Goal: Task Accomplishment & Management: Manage account settings

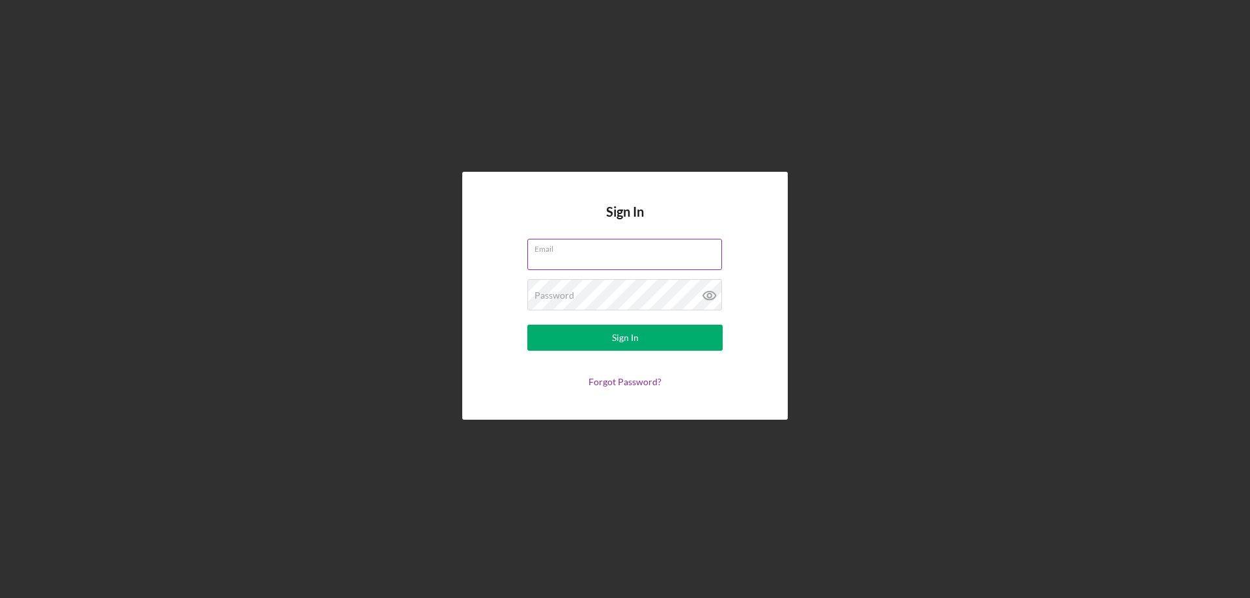
click at [559, 255] on input "Email" at bounding box center [624, 254] width 195 height 31
type input "[EMAIL_ADDRESS][DOMAIN_NAME]"
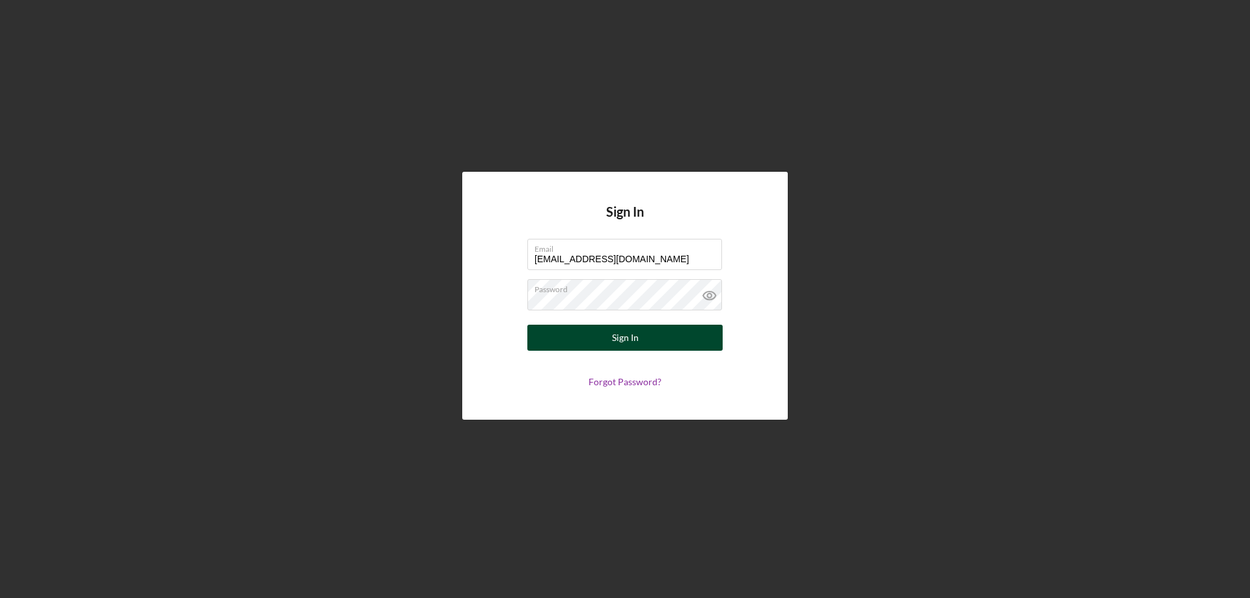
click at [627, 341] on div "Sign In" at bounding box center [625, 338] width 27 height 26
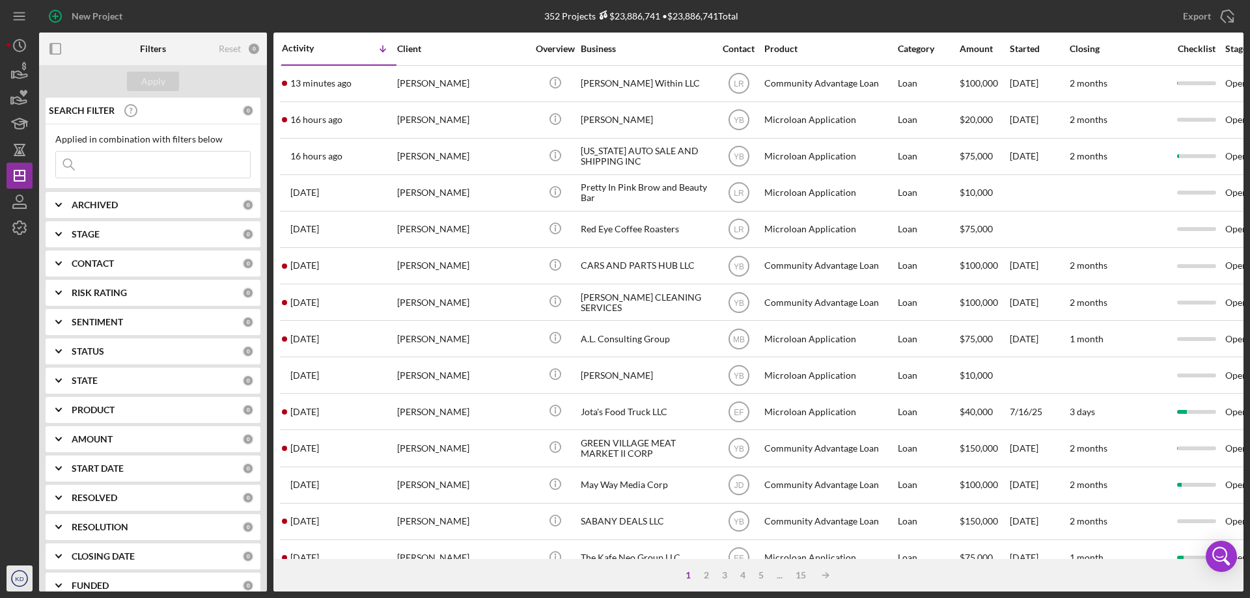
click at [25, 580] on icon "KD" at bounding box center [20, 578] width 26 height 33
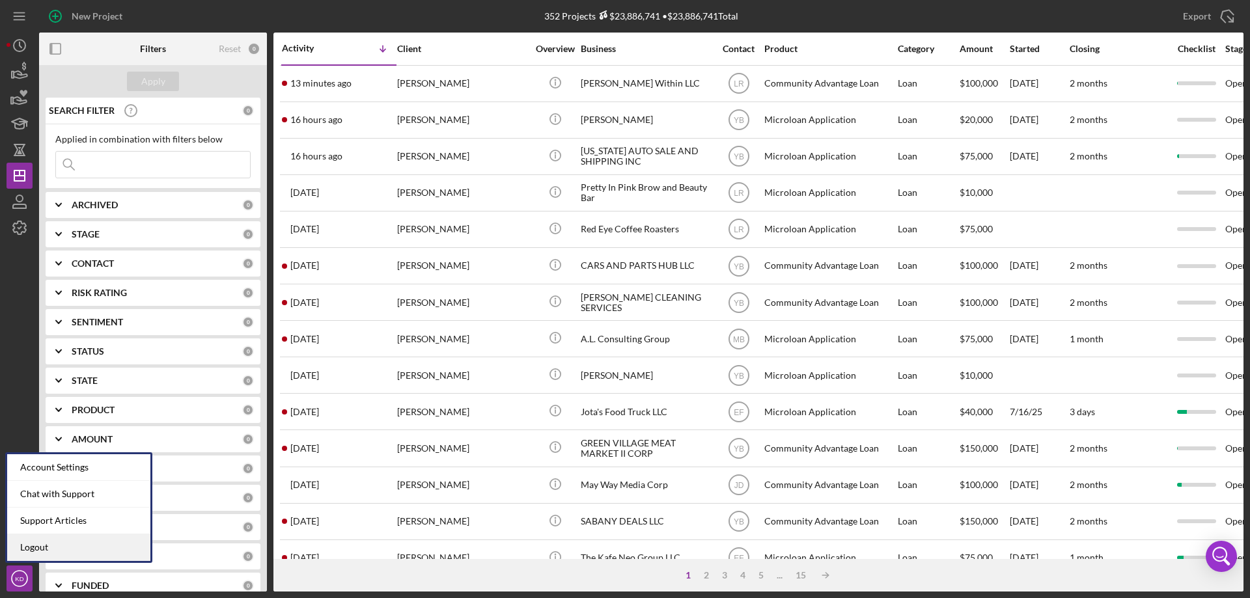
click at [30, 549] on link "Logout" at bounding box center [78, 547] width 143 height 27
